Goal: Transaction & Acquisition: Download file/media

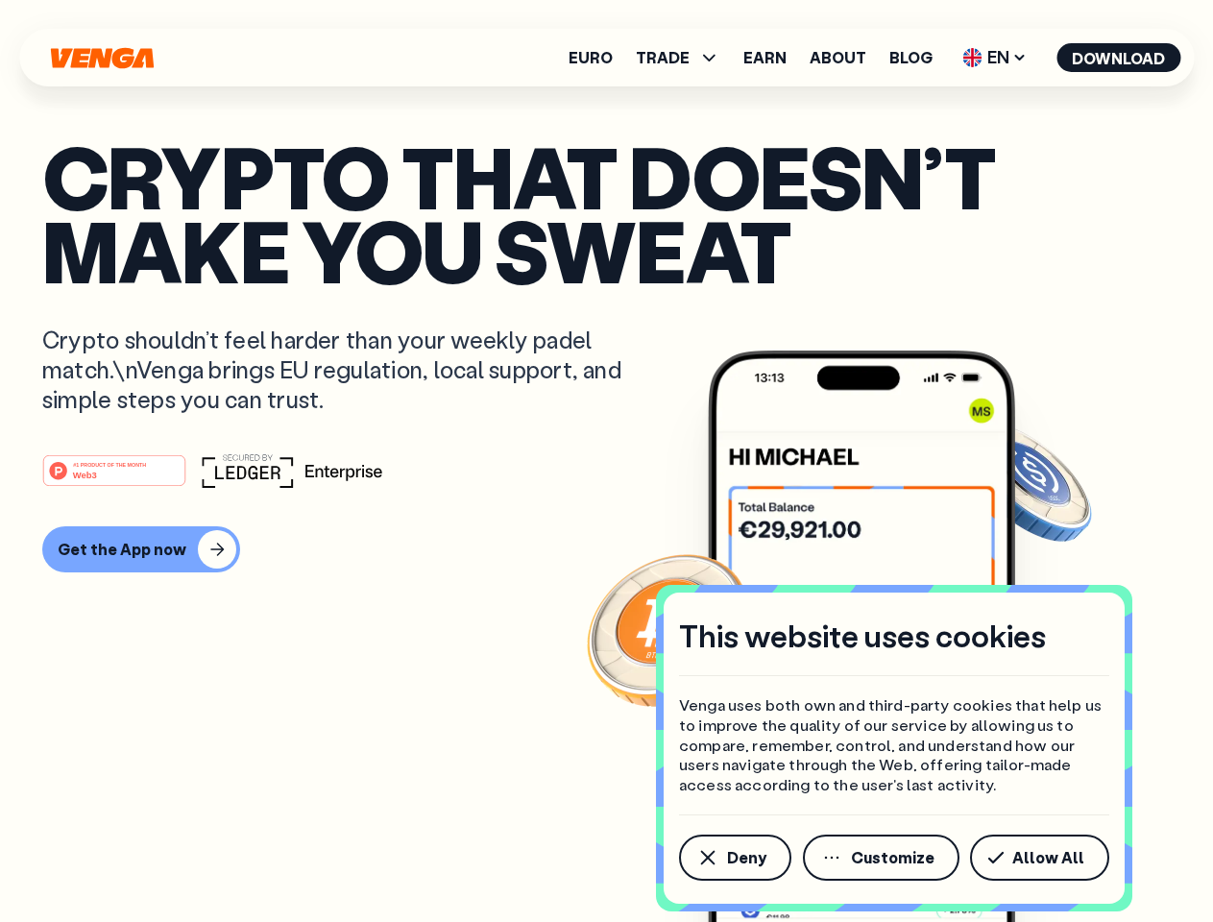
click at [606, 461] on div "#1 PRODUCT OF THE MONTH Web3" at bounding box center [606, 470] width 1129 height 35
click at [734, 858] on span "Deny" at bounding box center [746, 857] width 39 height 15
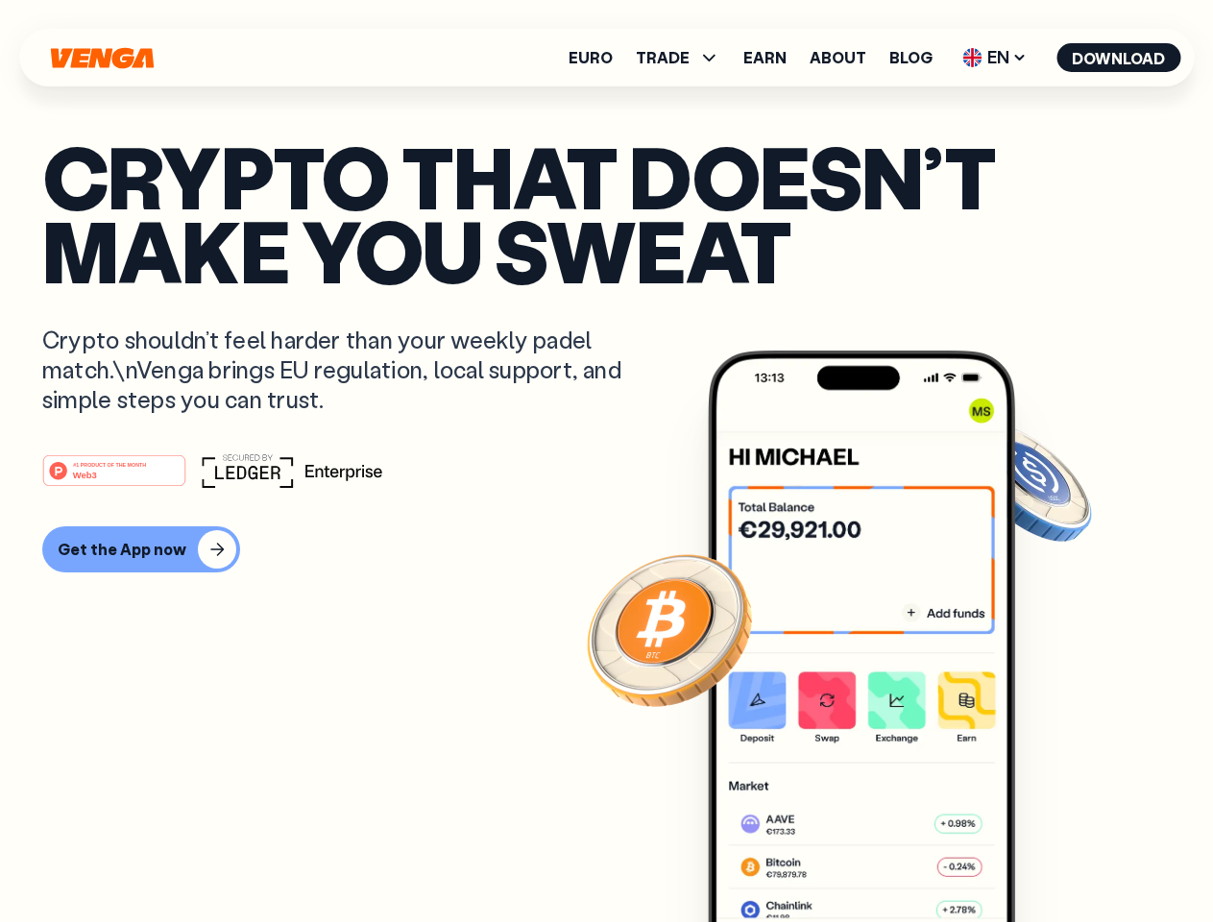
click at [883, 858] on img at bounding box center [861, 673] width 307 height 644
click at [1043, 858] on article "Crypto that doesn’t make you sweat Crypto shouldn’t feel harder than your weekl…" at bounding box center [606, 499] width 1129 height 721
click at [684, 58] on span "TRADE" at bounding box center [663, 57] width 54 height 15
click at [995, 58] on span "EN" at bounding box center [995, 57] width 78 height 31
click at [1119, 58] on button "Download" at bounding box center [1119, 57] width 124 height 29
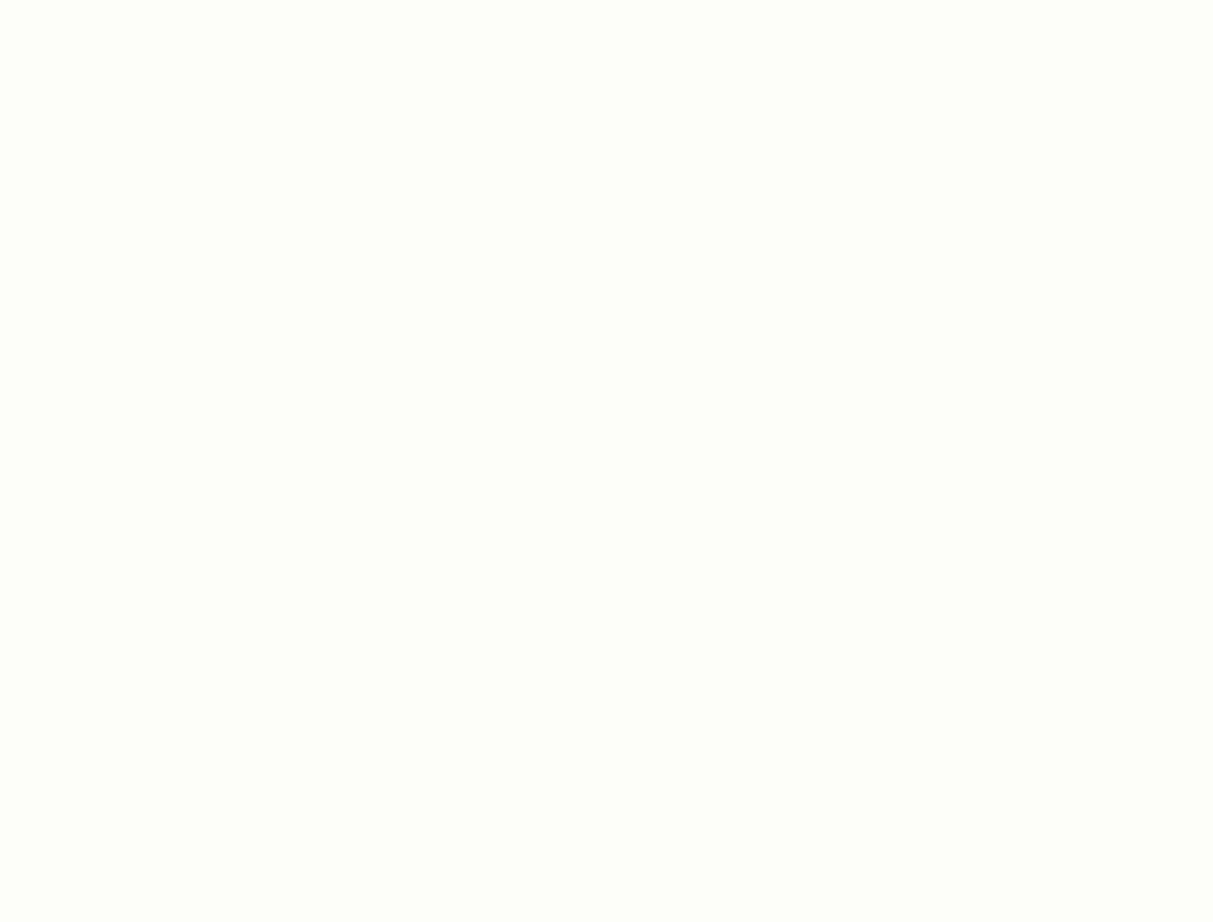
click at [606, 0] on html "This website uses cookies Venga uses both own and third-party cookies that help…" at bounding box center [606, 0] width 1213 height 0
click at [138, 0] on html "This website uses cookies Venga uses both own and third-party cookies that help…" at bounding box center [606, 0] width 1213 height 0
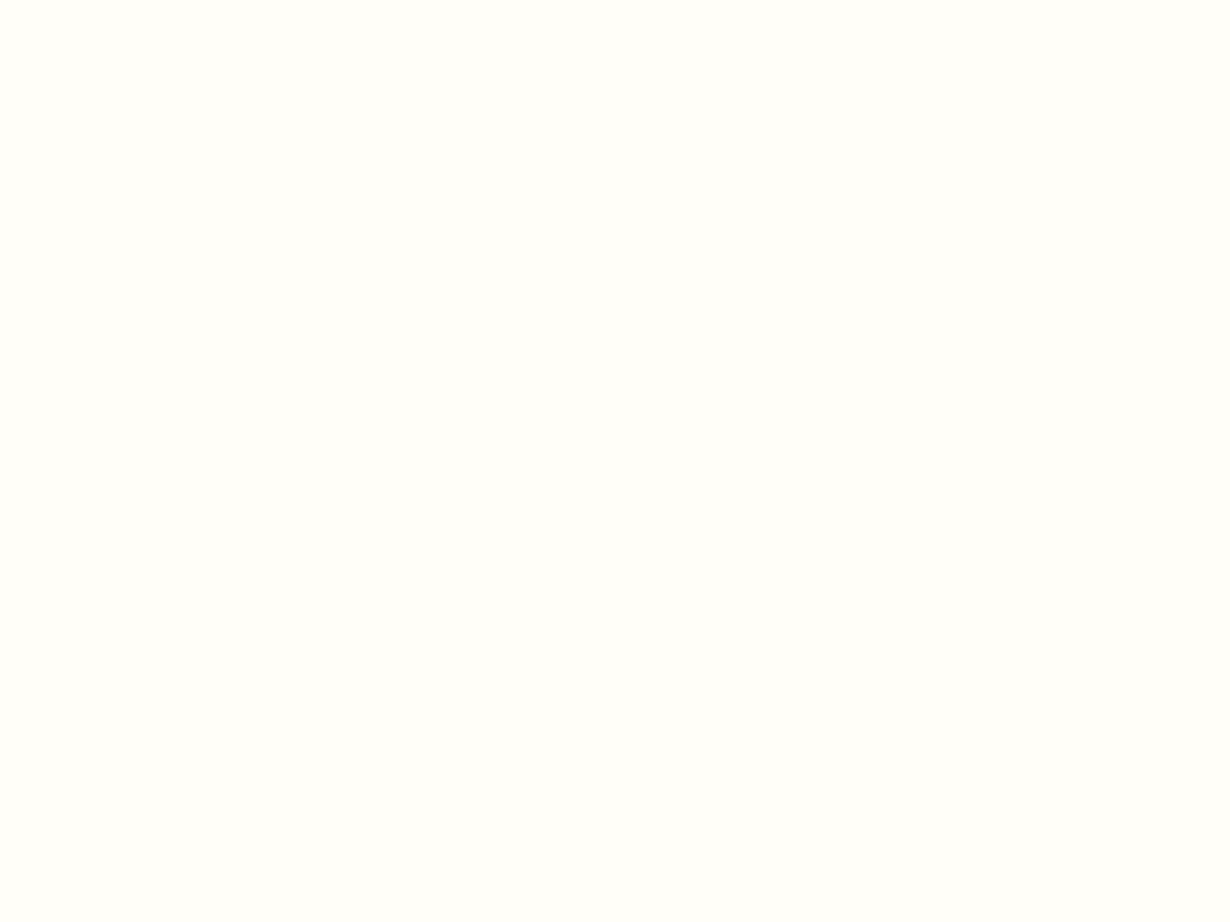
click at [117, 0] on html "This website uses cookies Venga uses both own and third-party cookies that help…" at bounding box center [615, 0] width 1230 height 0
